Goal: Check status: Check status

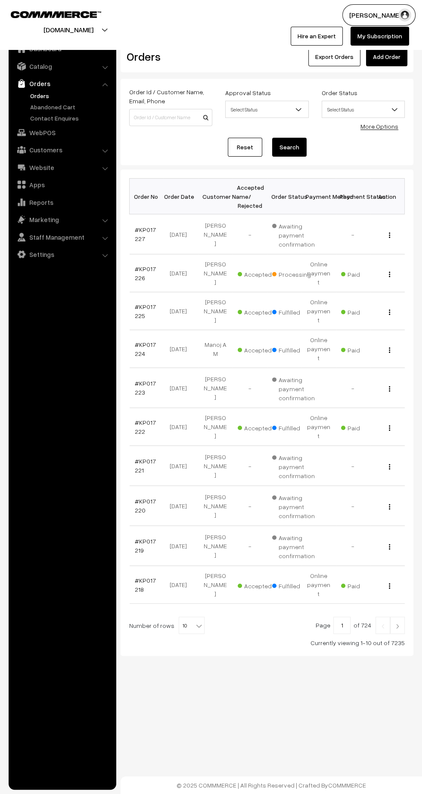
click at [397, 624] on img at bounding box center [398, 626] width 8 height 5
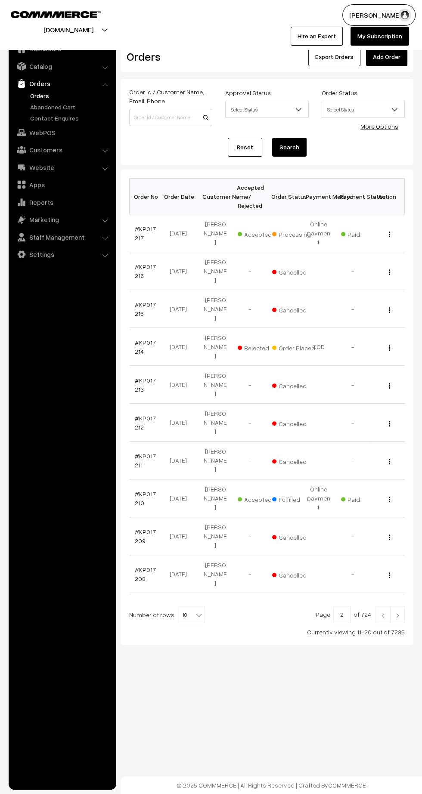
click at [136, 231] on link "#KP017217" at bounding box center [145, 233] width 21 height 16
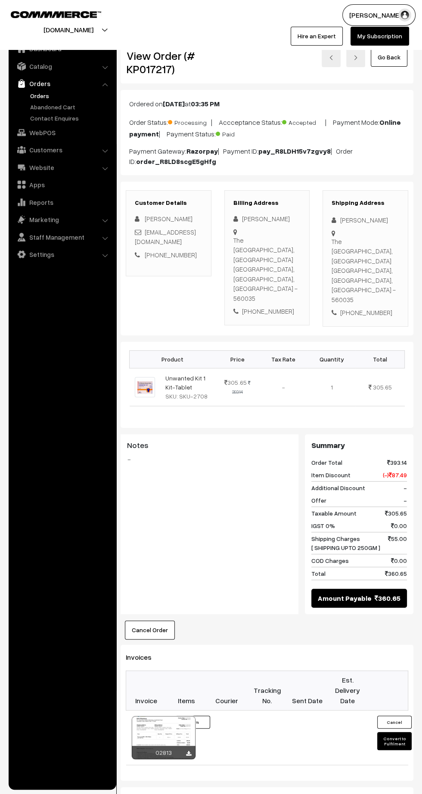
click at [43, 98] on link "Orders" at bounding box center [70, 95] width 85 height 9
